Goal: Task Accomplishment & Management: Manage account settings

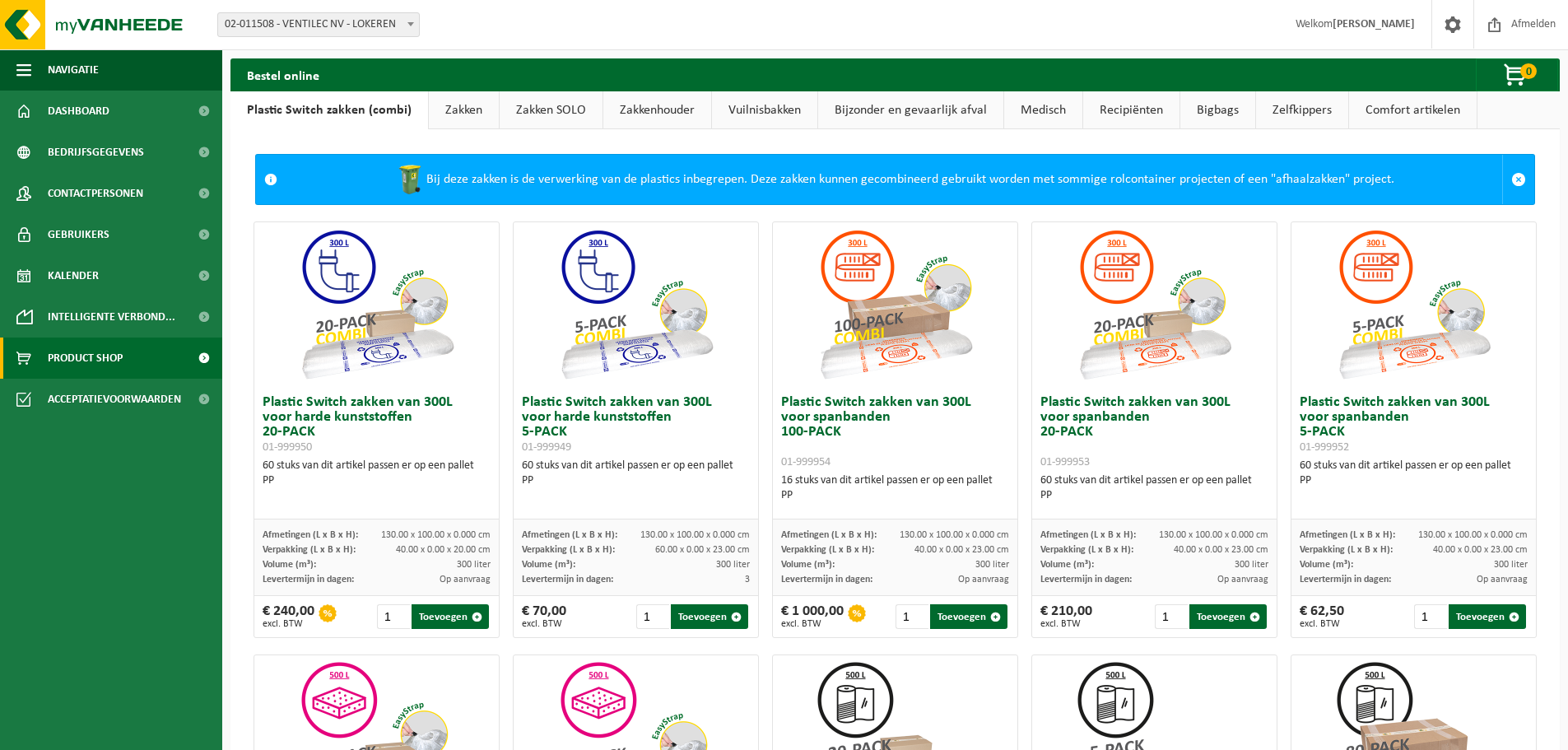
click at [1392, 15] on span "Welkom [PERSON_NAME]" at bounding box center [1355, 24] width 152 height 48
click at [1455, 28] on span at bounding box center [1454, 24] width 25 height 48
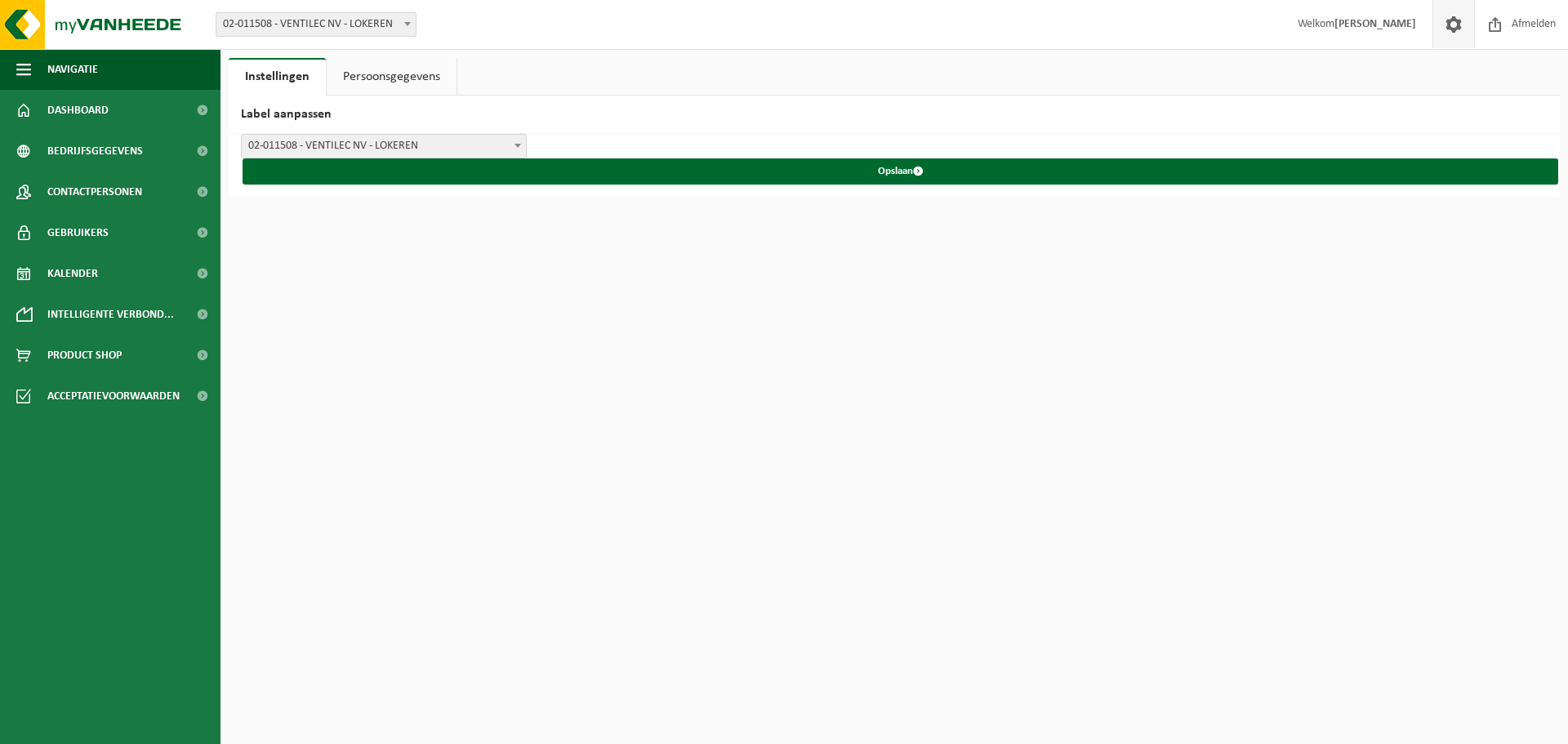
click at [405, 68] on link "Persoonsgegevens" at bounding box center [391, 76] width 130 height 37
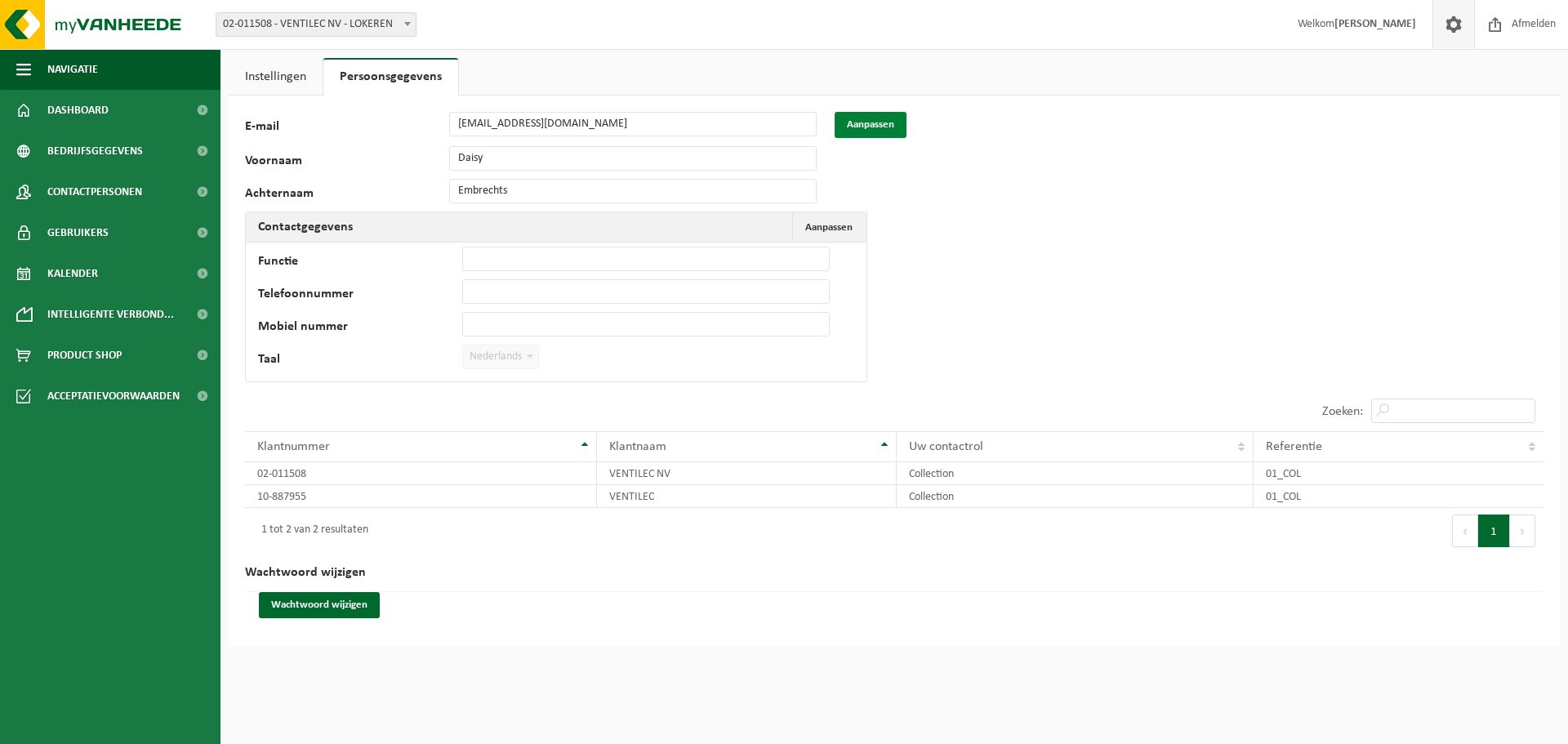
click at [875, 123] on button "Aanpassen" at bounding box center [871, 125] width 72 height 27
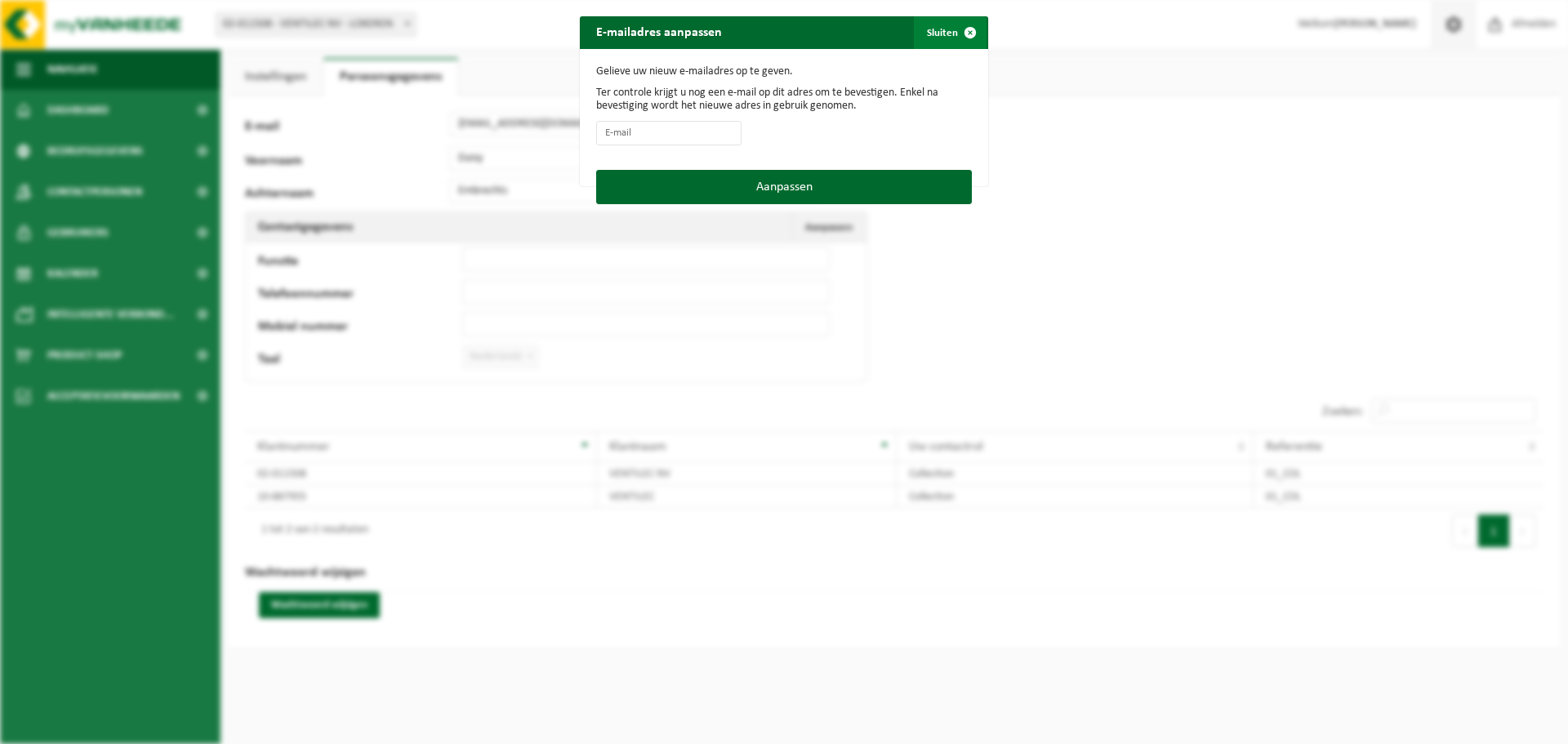
click at [970, 28] on span "button" at bounding box center [970, 32] width 32 height 32
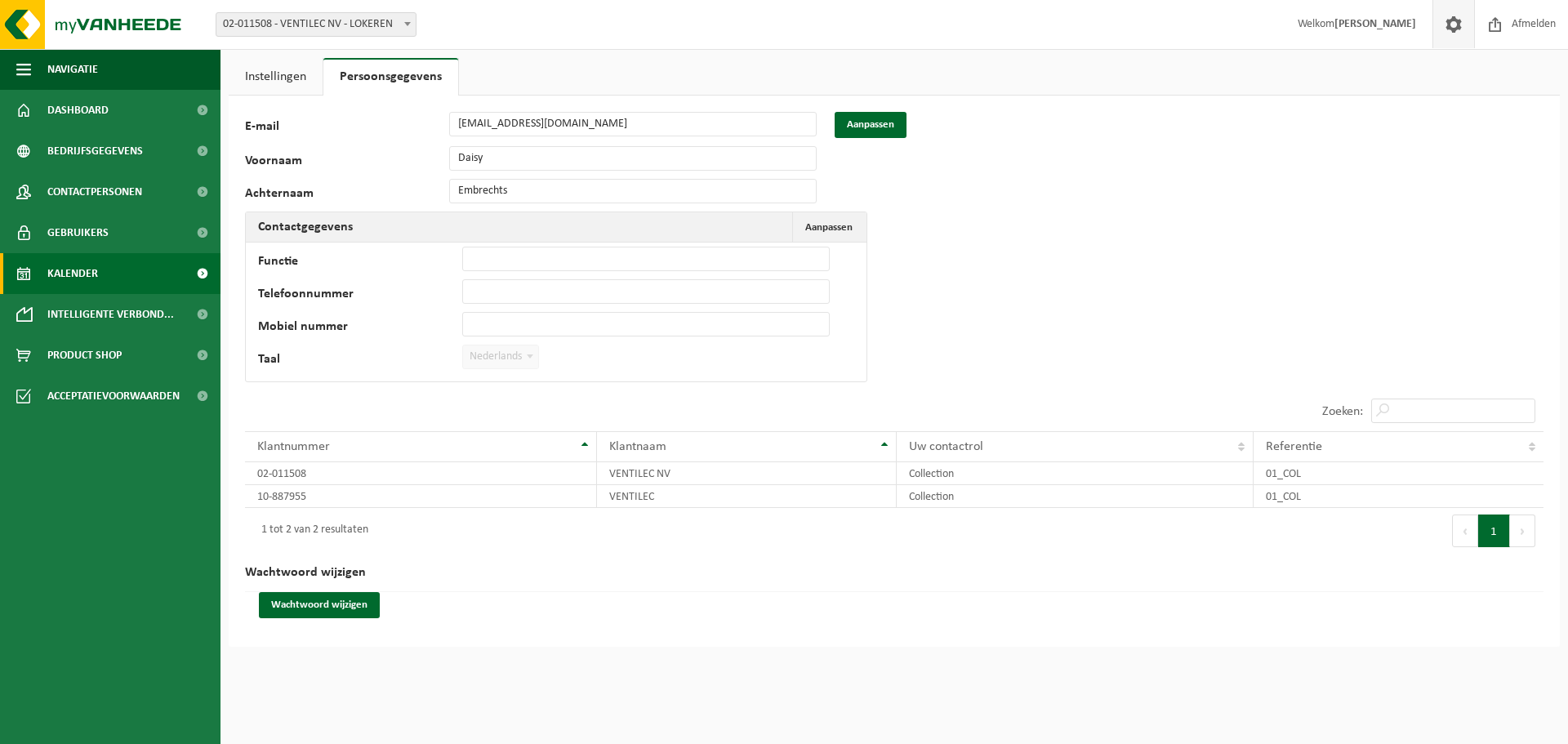
click at [77, 273] on span "Kalender" at bounding box center [72, 273] width 51 height 41
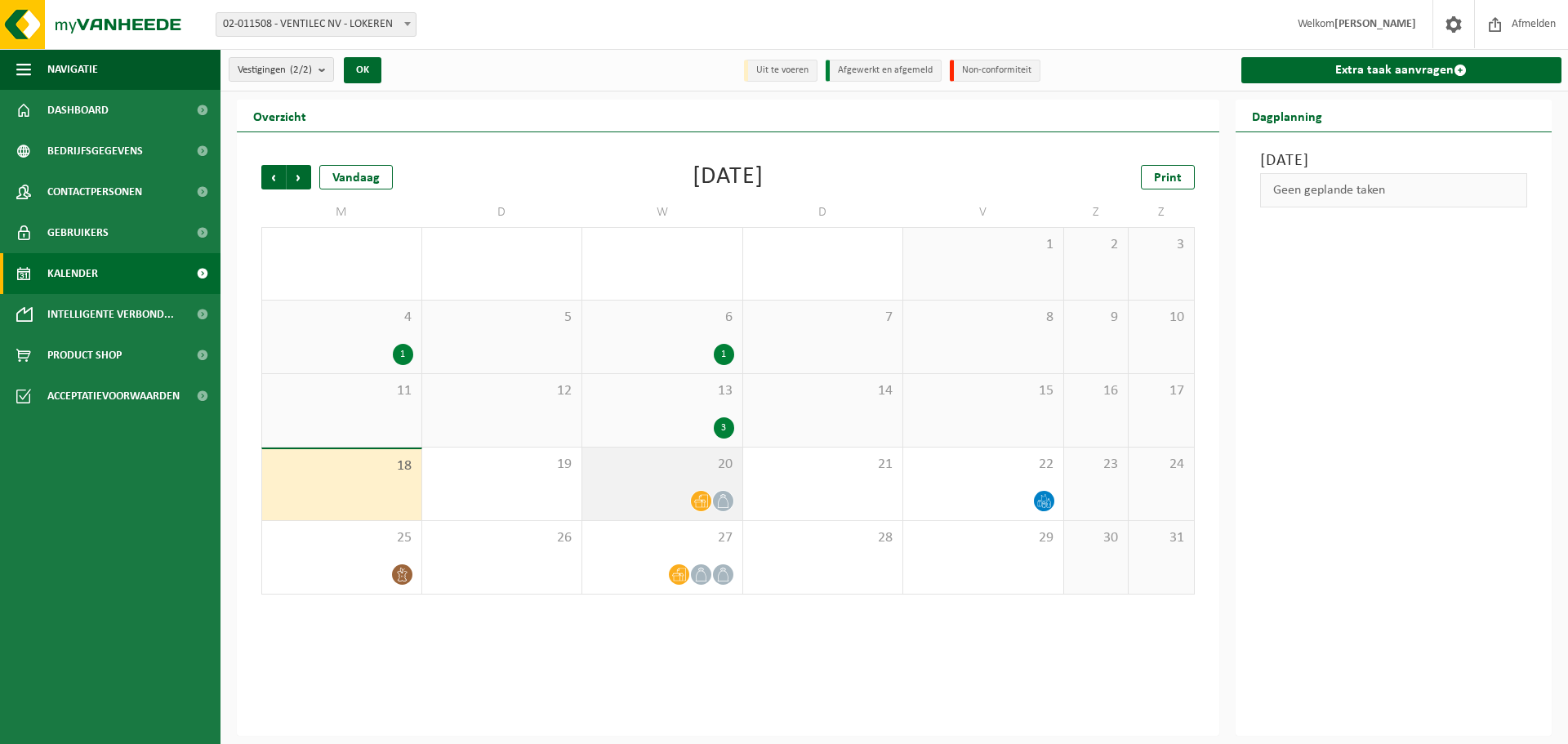
click at [625, 463] on span "20" at bounding box center [663, 465] width 144 height 18
